Goal: Task Accomplishment & Management: Manage account settings

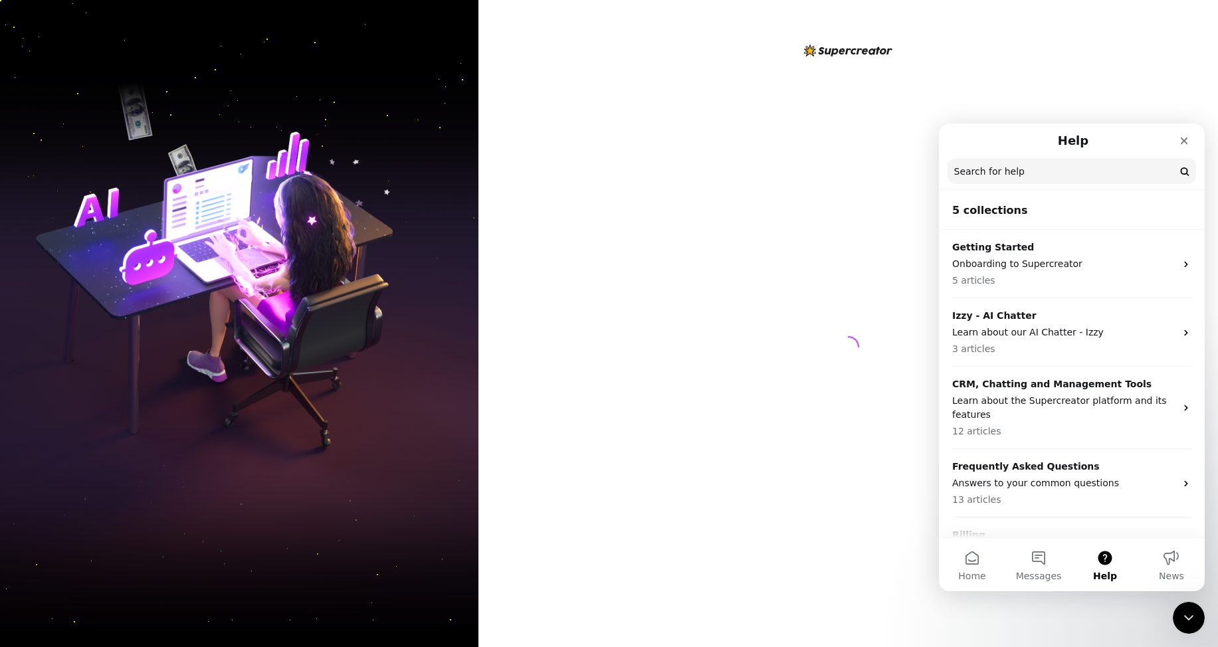
click at [773, 152] on div at bounding box center [849, 335] width 296 height 584
click at [1183, 142] on icon "Close" at bounding box center [1184, 141] width 7 height 7
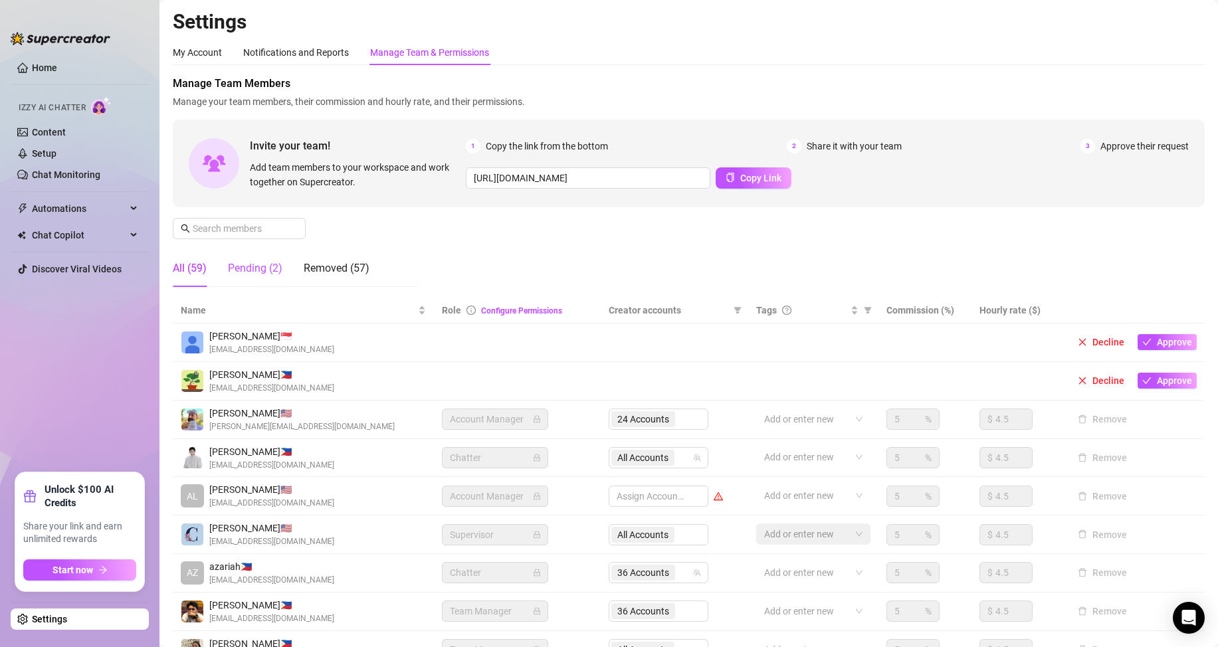
click at [248, 269] on div "Pending (2)" at bounding box center [255, 269] width 55 height 16
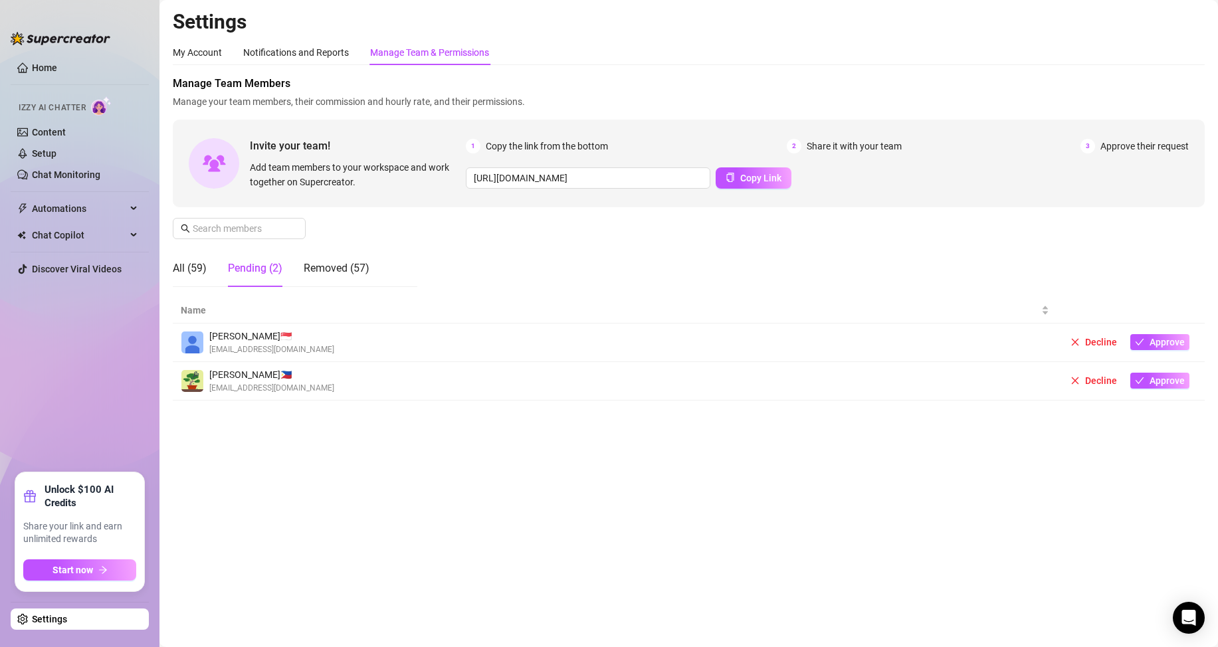
click at [209, 274] on div "All (59) Pending (2) Removed (57)" at bounding box center [271, 268] width 197 height 37
click at [197, 275] on div "All (59)" at bounding box center [190, 269] width 34 height 16
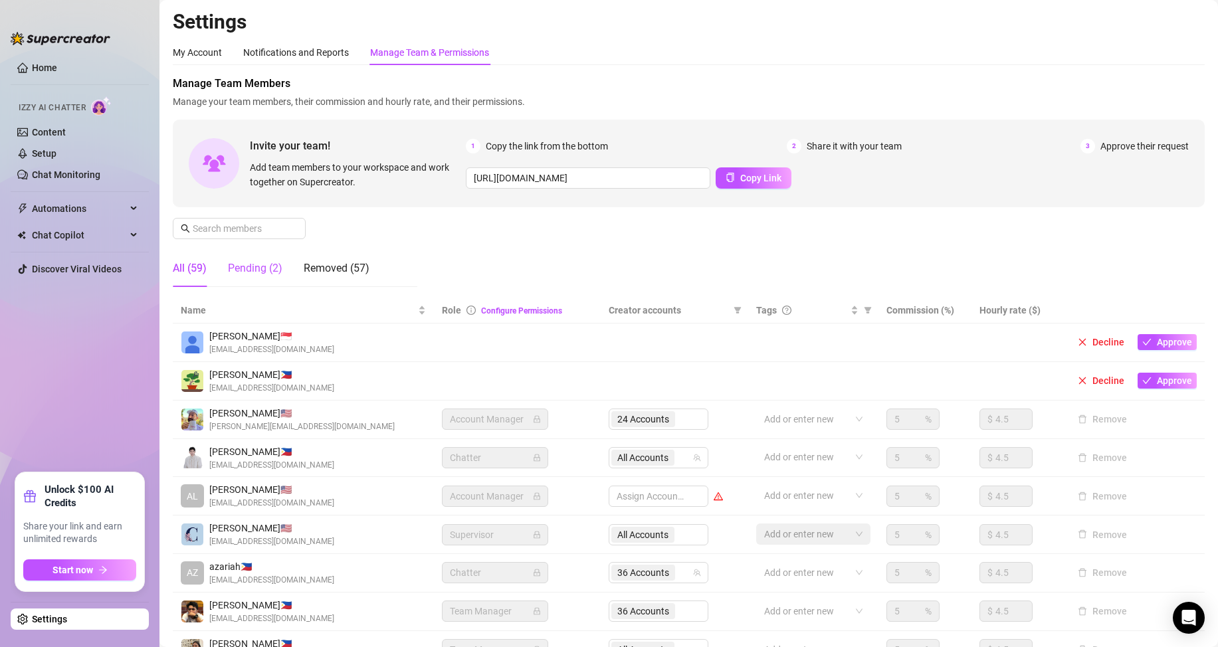
click at [251, 274] on div "Pending (2)" at bounding box center [255, 269] width 55 height 16
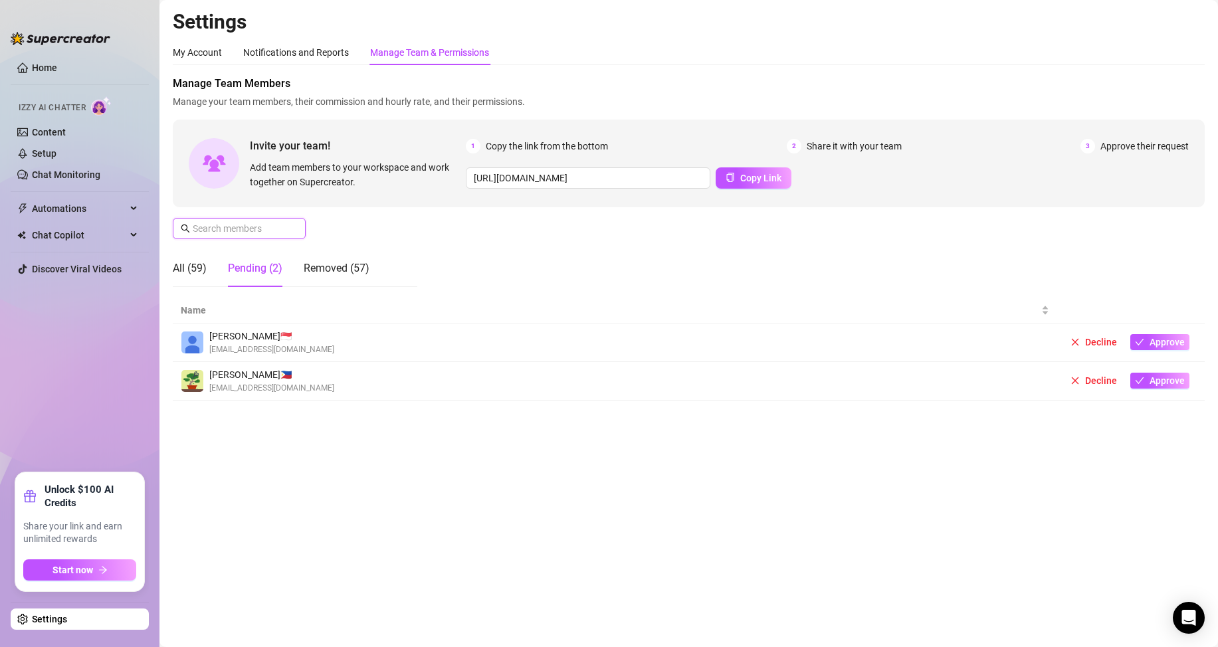
click at [217, 225] on input "text" at bounding box center [240, 228] width 94 height 15
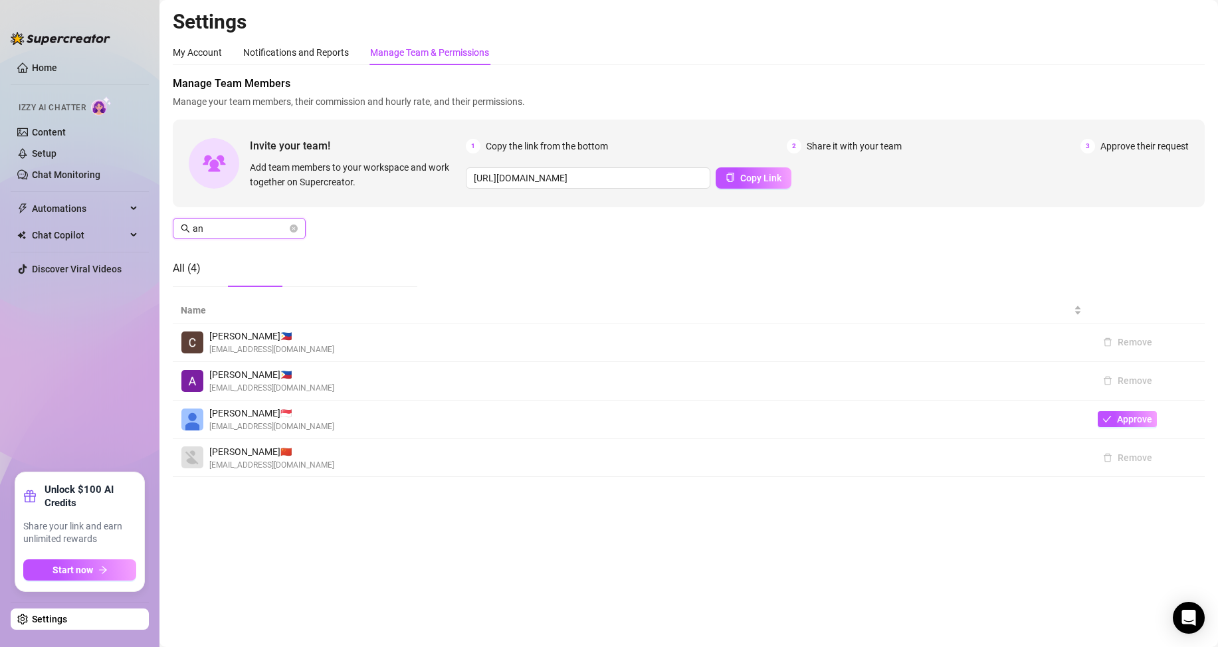
type input "a"
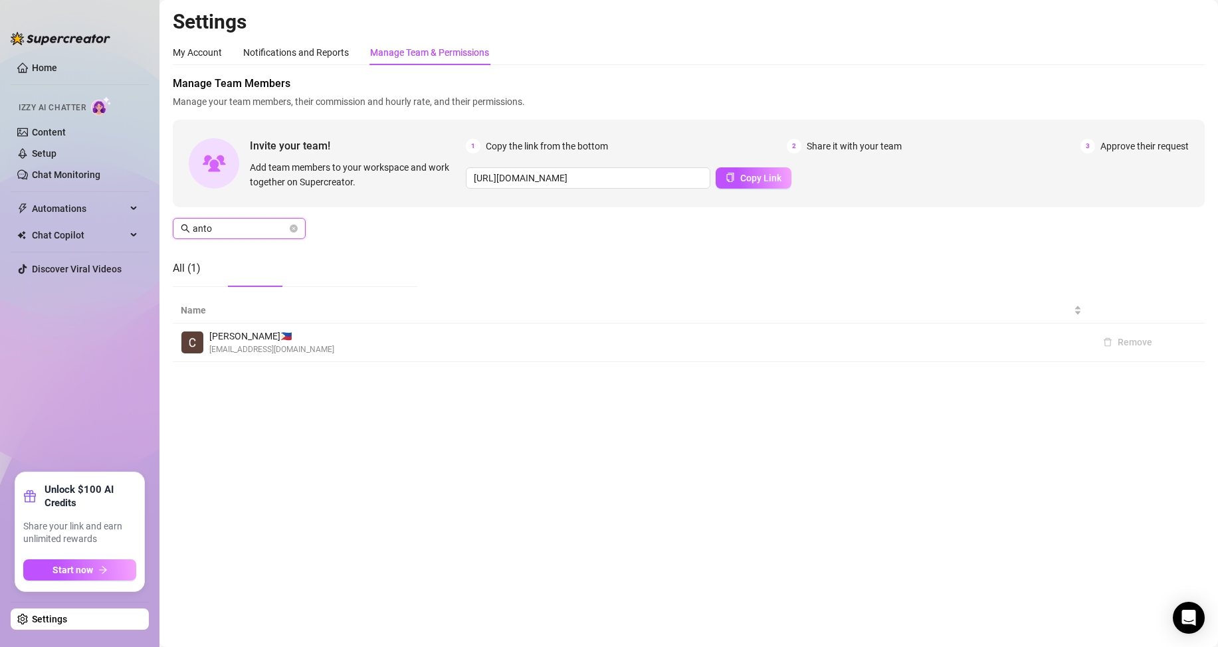
type input "anto"
click at [284, 49] on div "Notifications and Reports" at bounding box center [296, 52] width 106 height 15
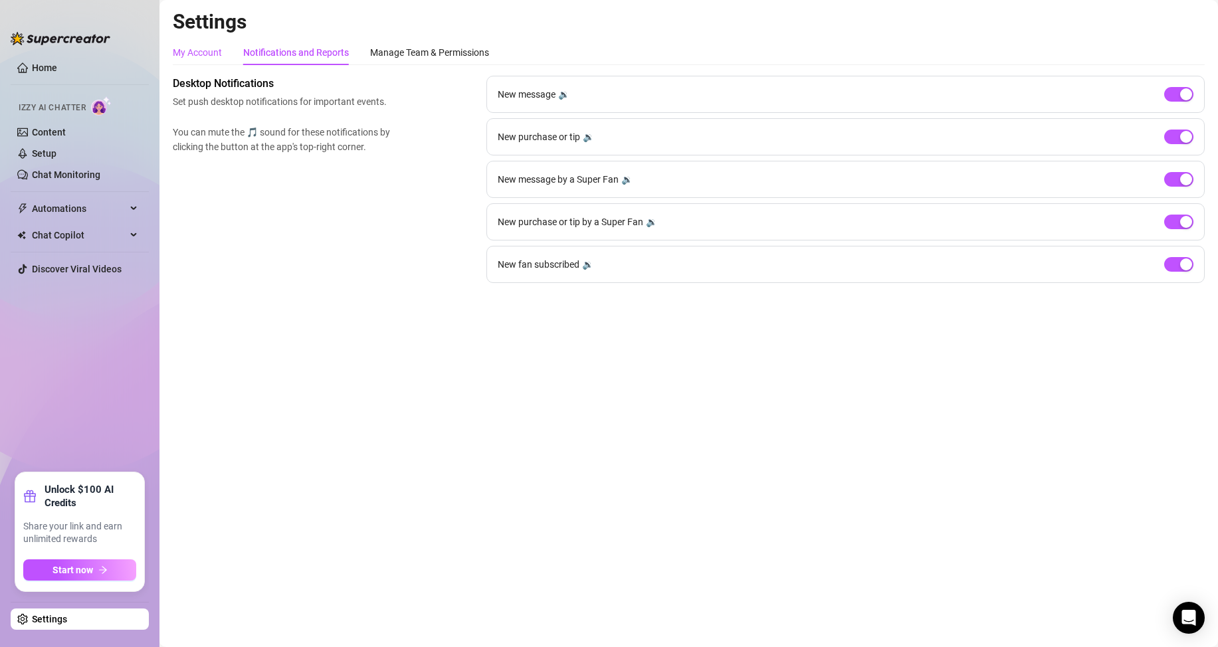
click at [199, 51] on div "My Account" at bounding box center [197, 52] width 49 height 15
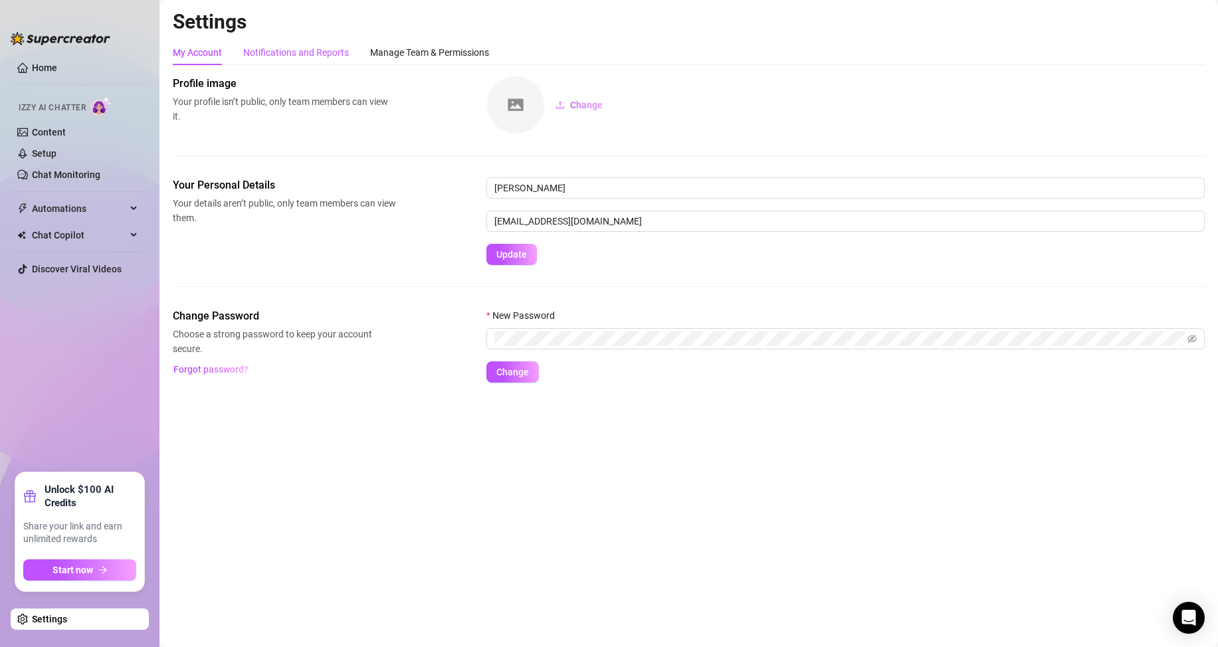
click at [301, 54] on div "Notifications and Reports" at bounding box center [296, 52] width 106 height 15
